Goal: Information Seeking & Learning: Find specific page/section

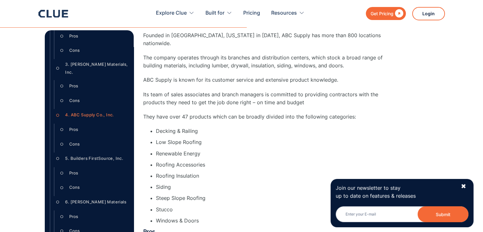
scroll to position [214, 0]
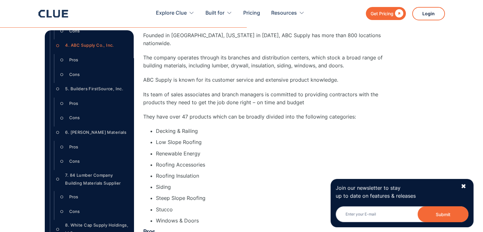
click at [91, 136] on div "6. [PERSON_NAME] Materials" at bounding box center [95, 132] width 61 height 8
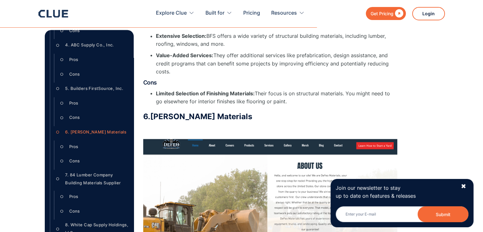
scroll to position [3617, 0]
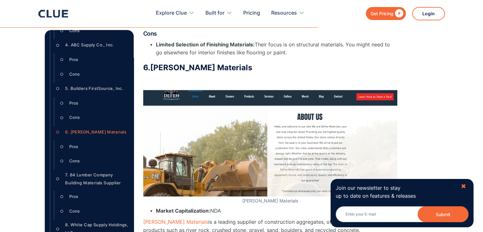
click at [462, 185] on div "✖" at bounding box center [463, 186] width 5 height 8
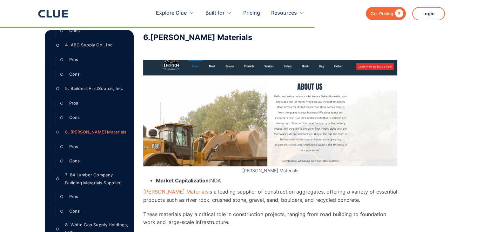
scroll to position [3645, 0]
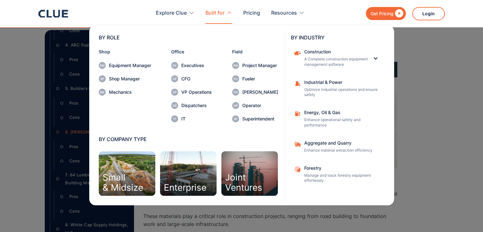
click at [425, 152] on nav "BY ROLE Shop Equipment Manager Shop Manager Mechanics Office Executives CFO VP …" at bounding box center [241, 114] width 407 height 181
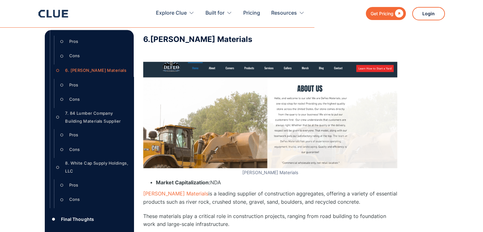
click at [92, 163] on div "8. White Cap Supply Holdings, LLC" at bounding box center [96, 168] width 63 height 16
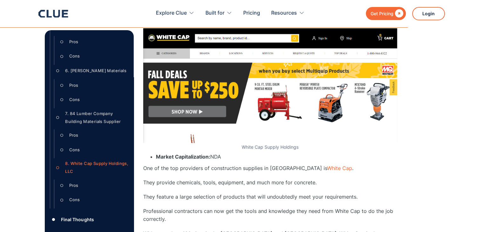
scroll to position [4829, 0]
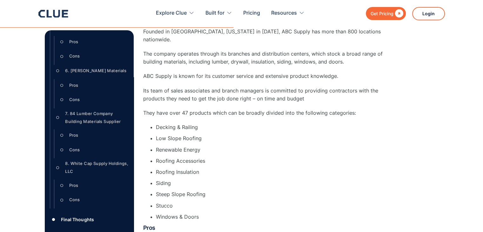
scroll to position [2748, 0]
